Goal: Navigation & Orientation: Go to known website

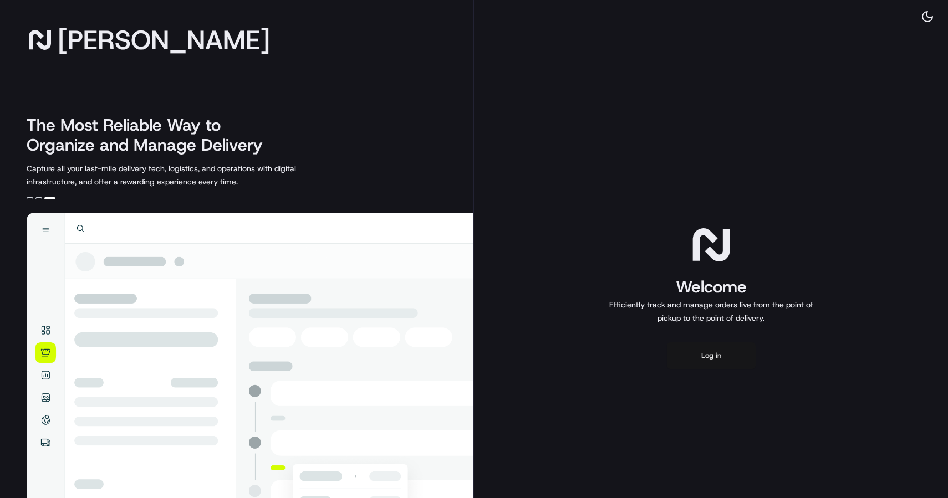
click at [695, 357] on button "Log in" at bounding box center [711, 356] width 89 height 27
